Goal: Connect with others: Connect with other users

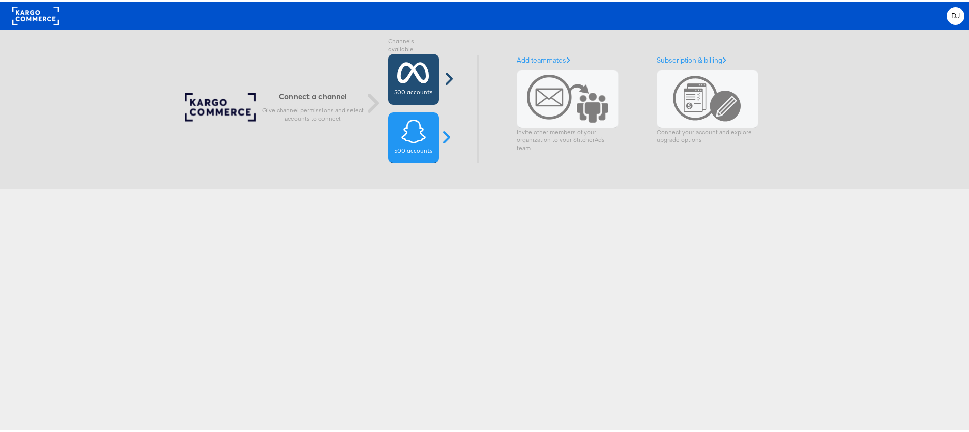
click at [427, 89] on label "500 accounts" at bounding box center [413, 91] width 38 height 8
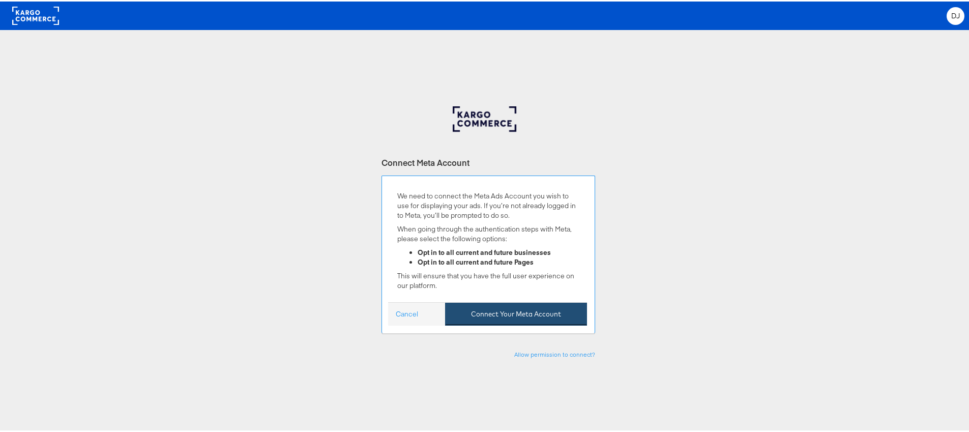
click at [499, 311] on button "Connect Your Meta Account" at bounding box center [516, 312] width 142 height 23
